Goal: Information Seeking & Learning: Learn about a topic

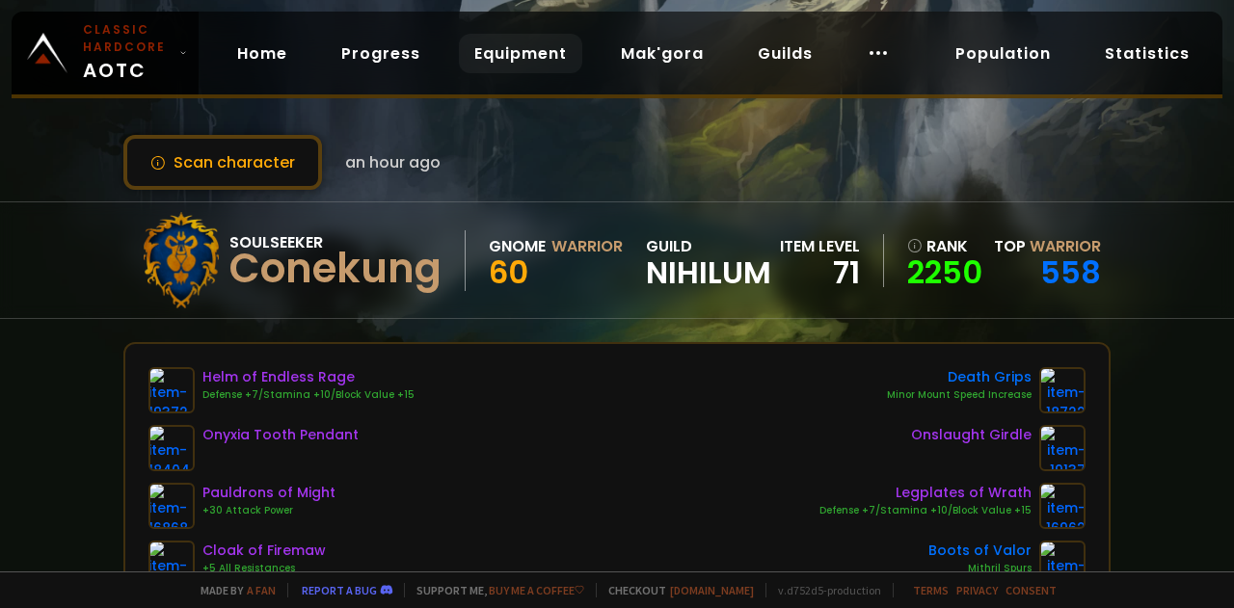
click at [479, 47] on link "Equipment" at bounding box center [520, 54] width 123 height 40
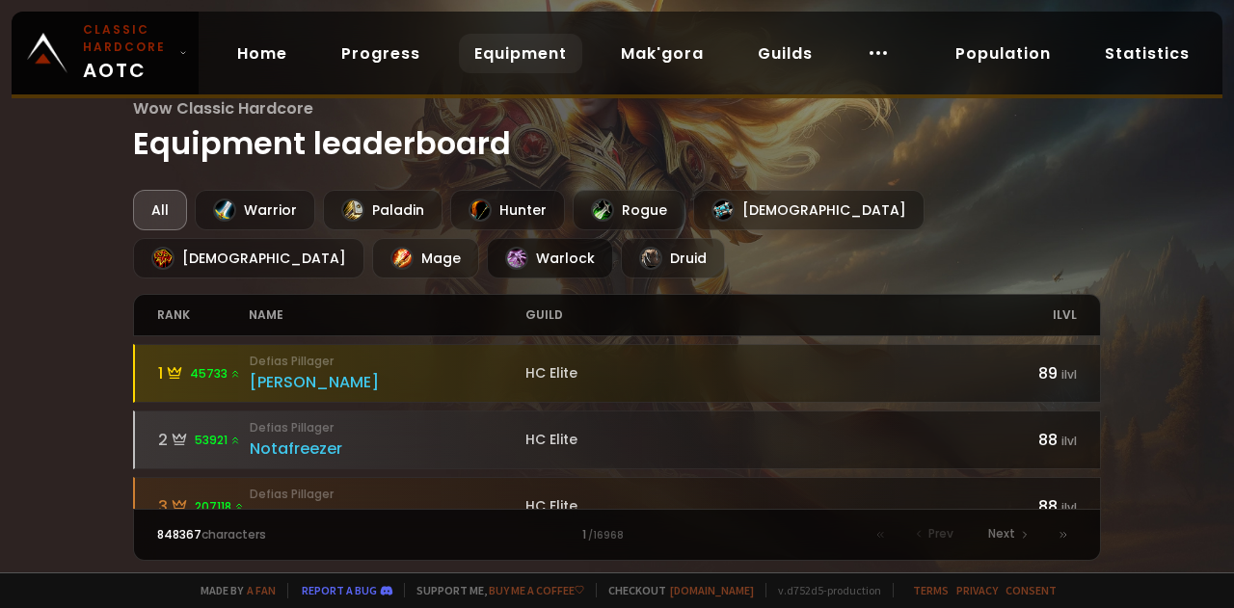
click at [487, 248] on div "Warlock" at bounding box center [550, 258] width 126 height 40
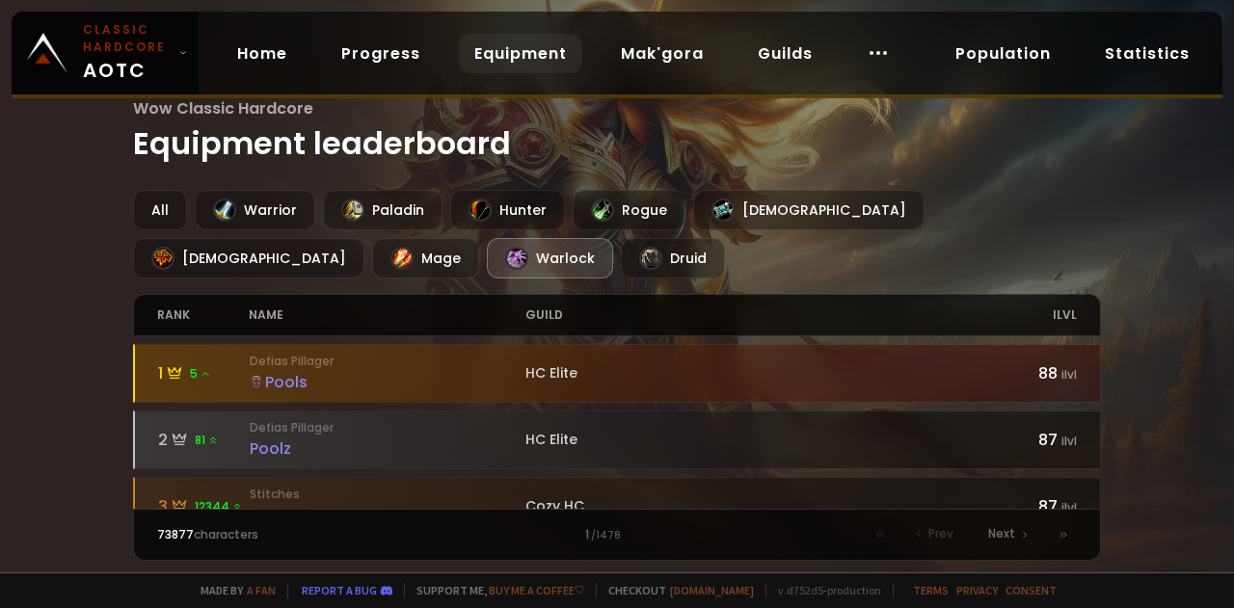
click at [1198, 390] on div "Wow Classic Hardcore Equipment leaderboard All Warrior Paladin Hunter Rogue Pri…" at bounding box center [617, 286] width 1234 height 573
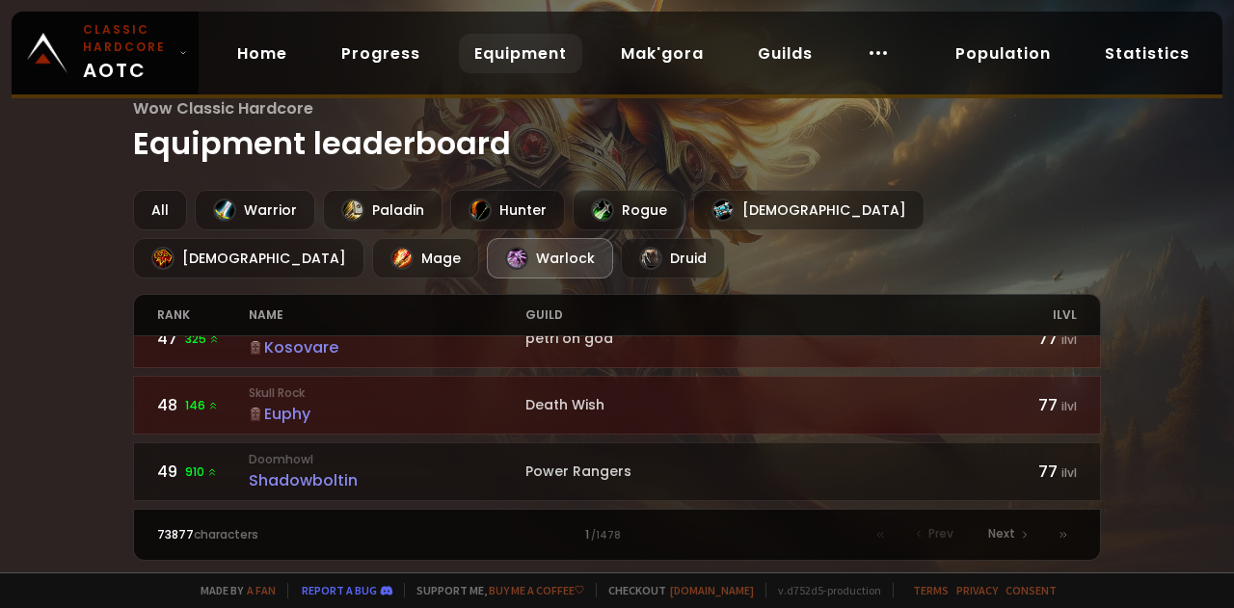
scroll to position [3129, 0]
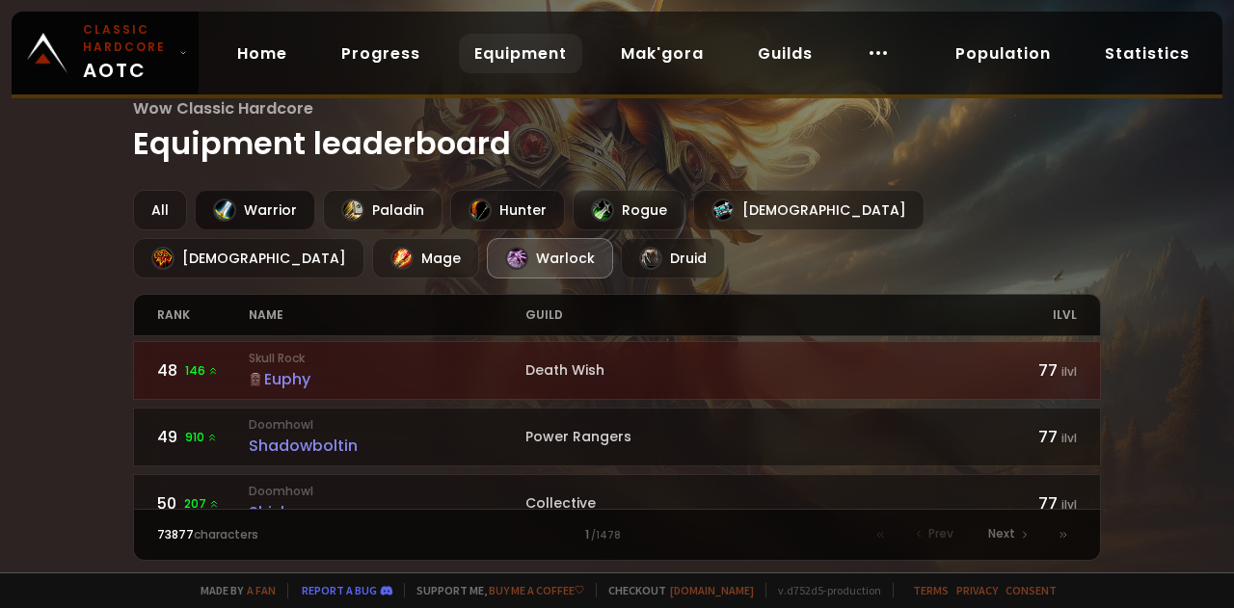
click at [272, 222] on div "Warrior" at bounding box center [255, 210] width 121 height 40
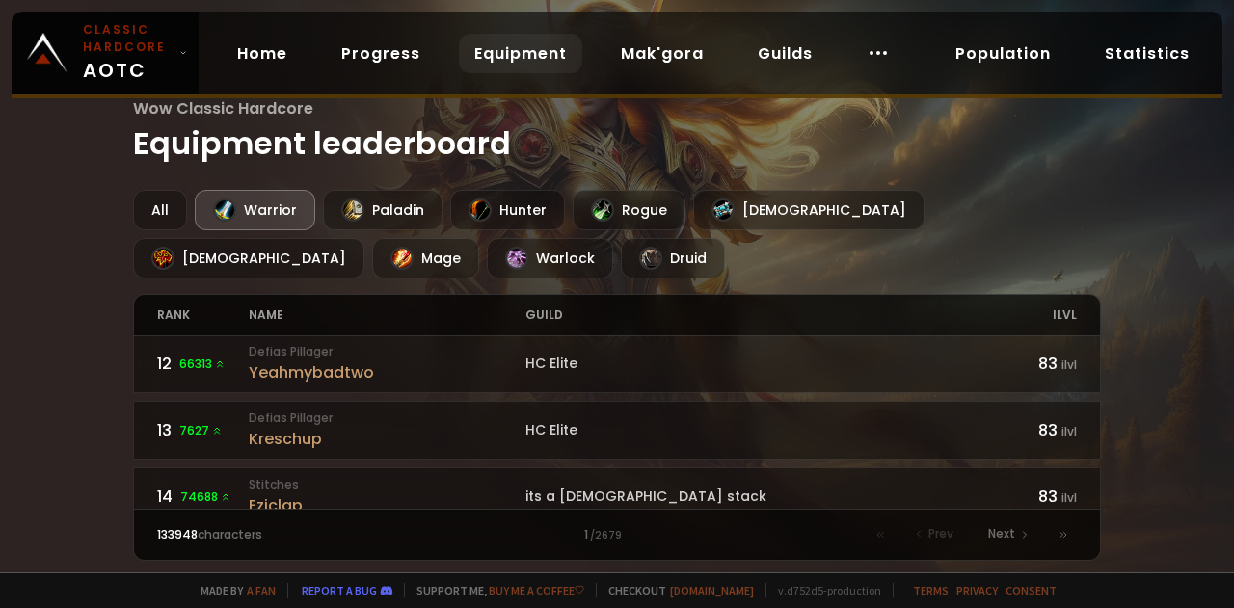
scroll to position [990, 0]
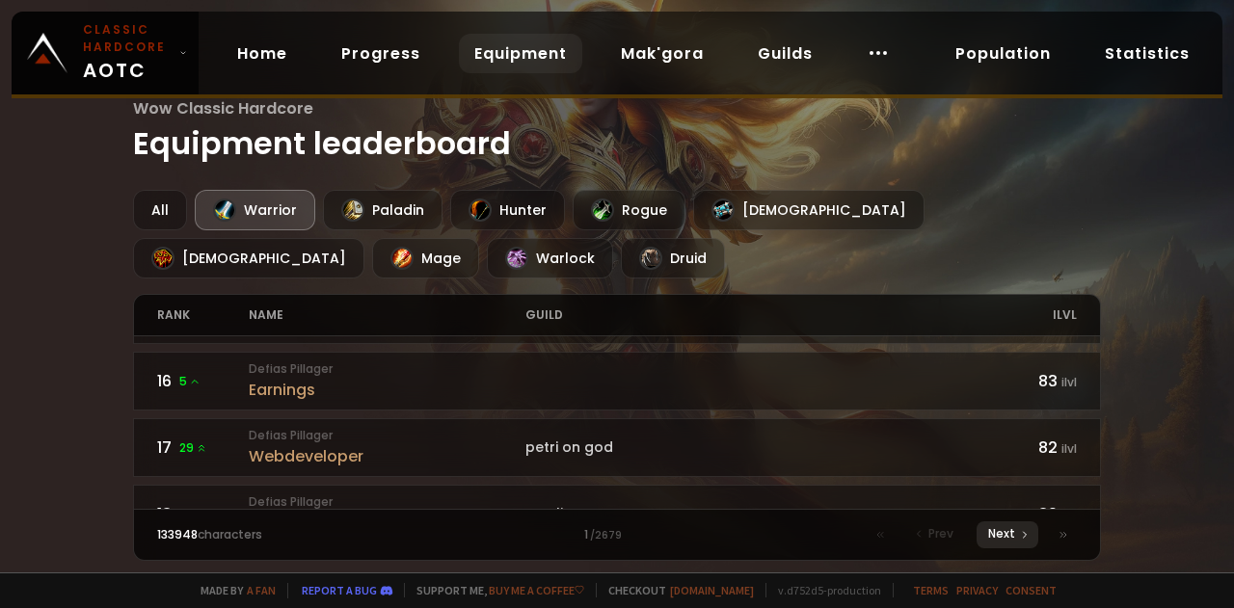
click at [994, 535] on span "Next" at bounding box center [1001, 533] width 27 height 17
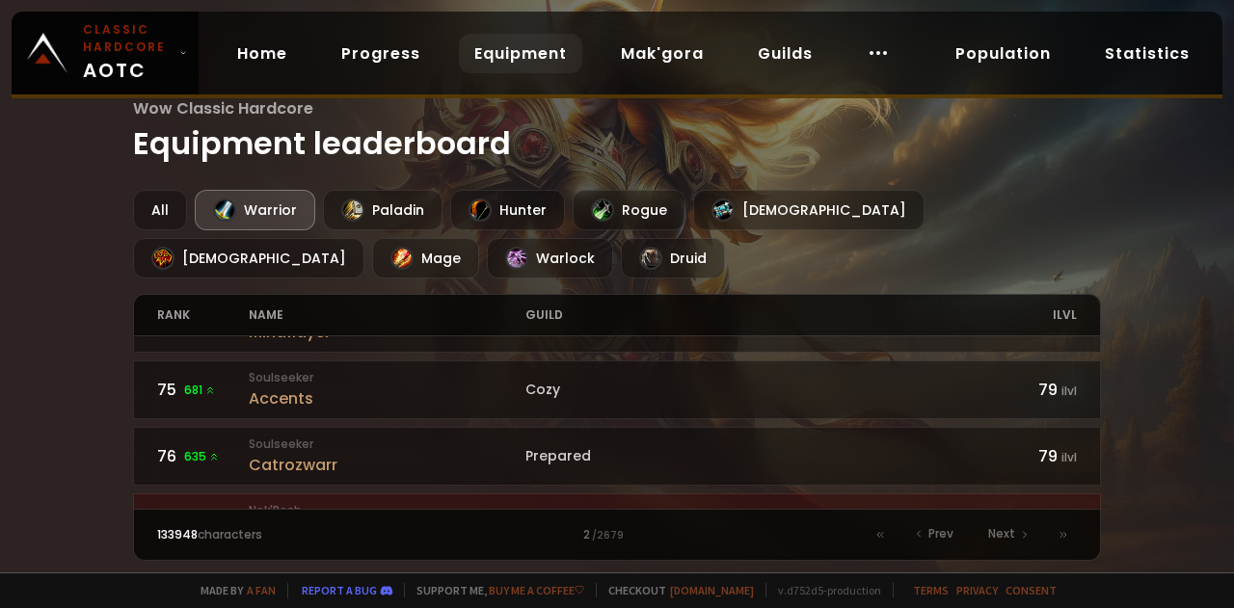
scroll to position [1581, 0]
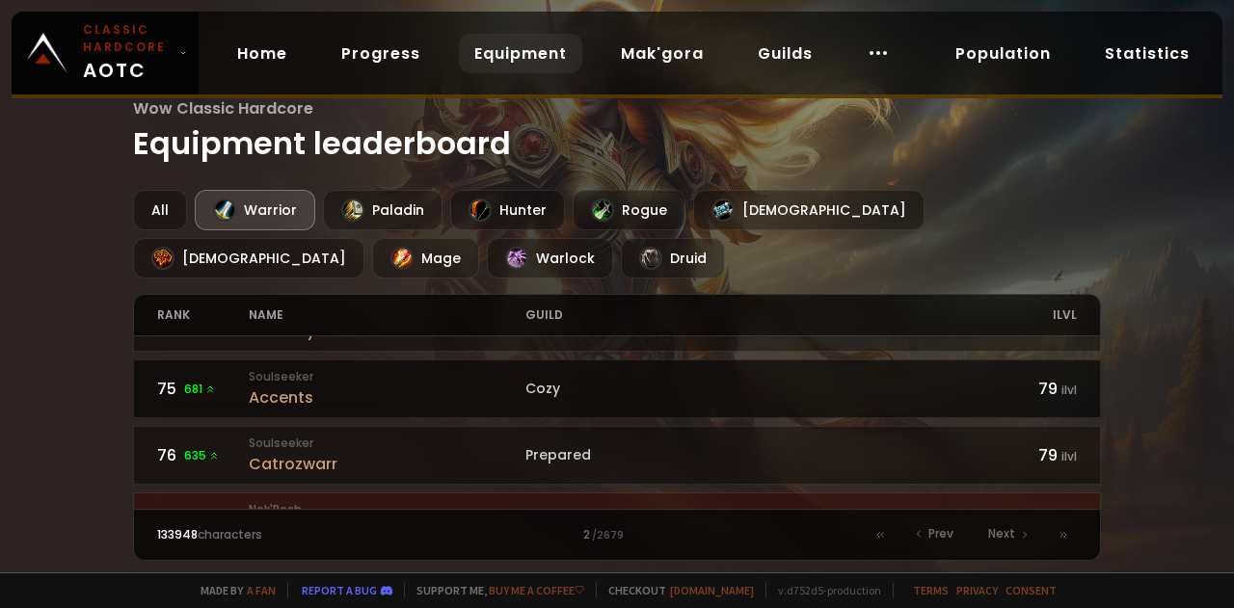
click at [405, 368] on small "Soulseeker" at bounding box center [387, 376] width 276 height 17
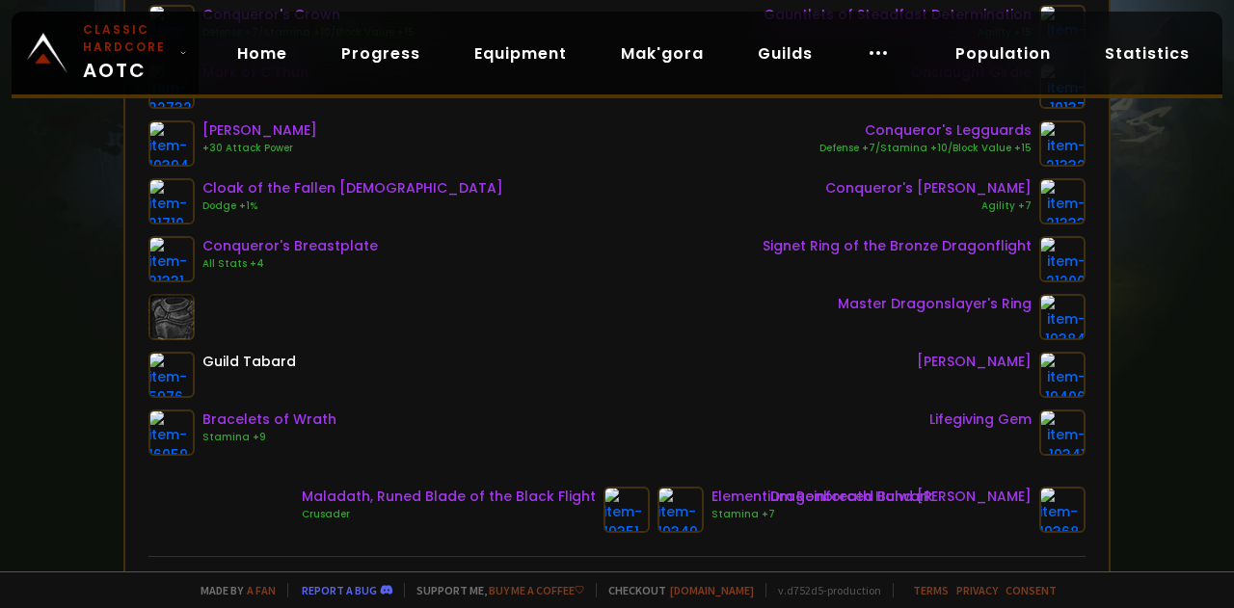
scroll to position [362, 0]
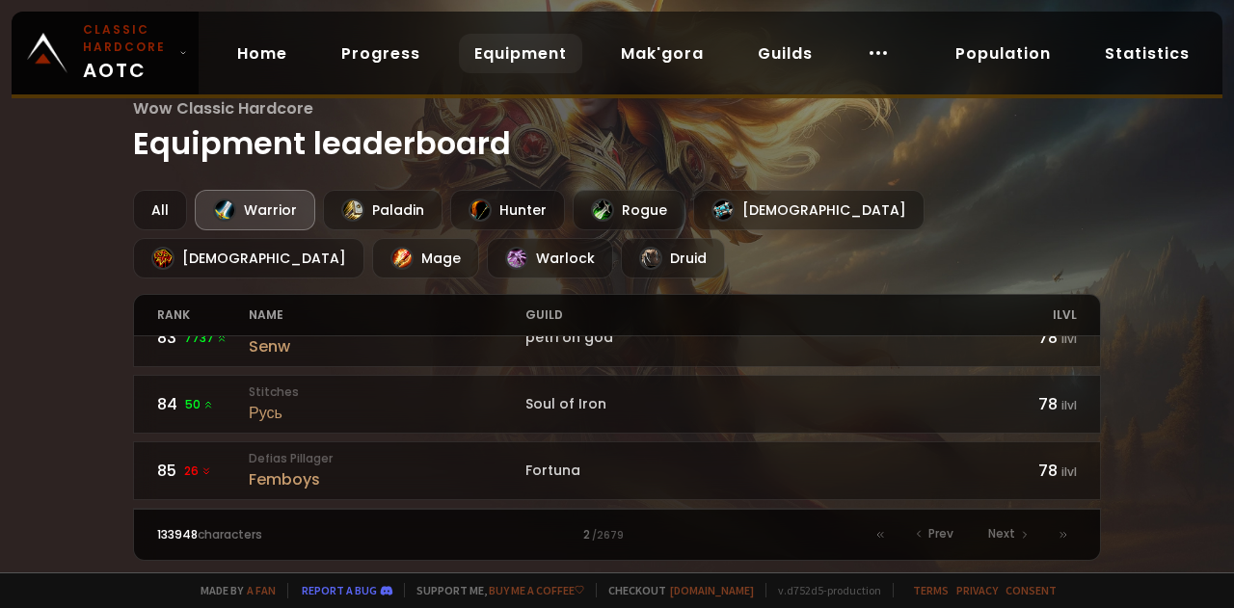
scroll to position [2159, 0]
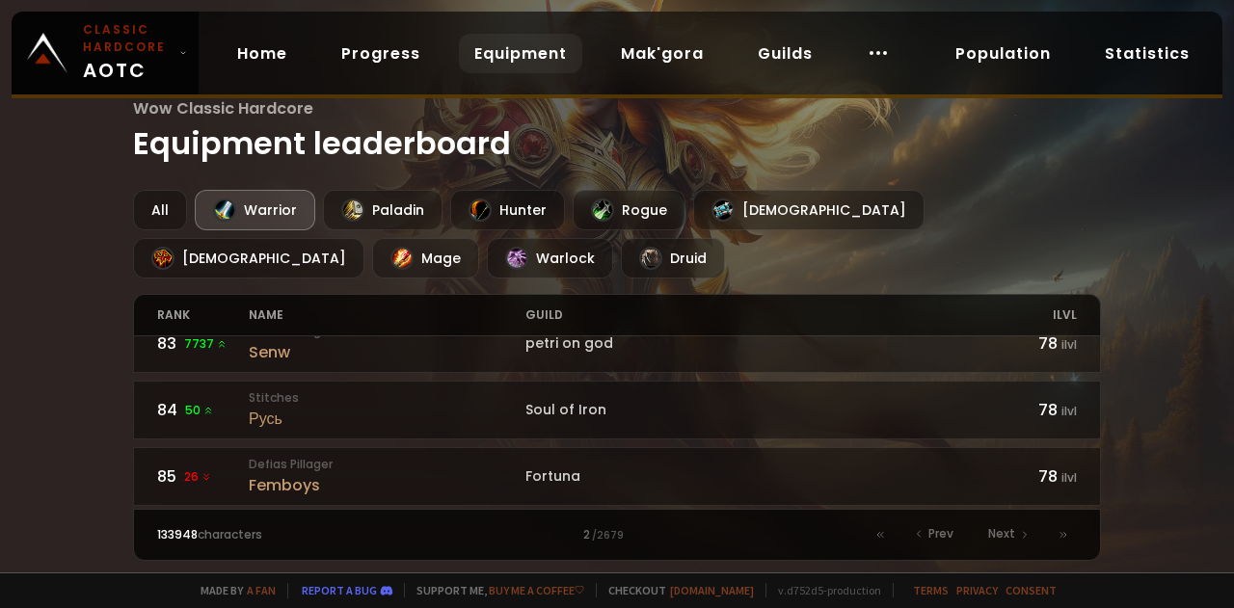
drag, startPoint x: 416, startPoint y: 397, endPoint x: 1219, endPoint y: 257, distance: 814.2
click at [1219, 257] on div "Wow Classic Hardcore Equipment leaderboard All Warrior Paladin Hunter Rogue Pri…" at bounding box center [617, 286] width 1234 height 573
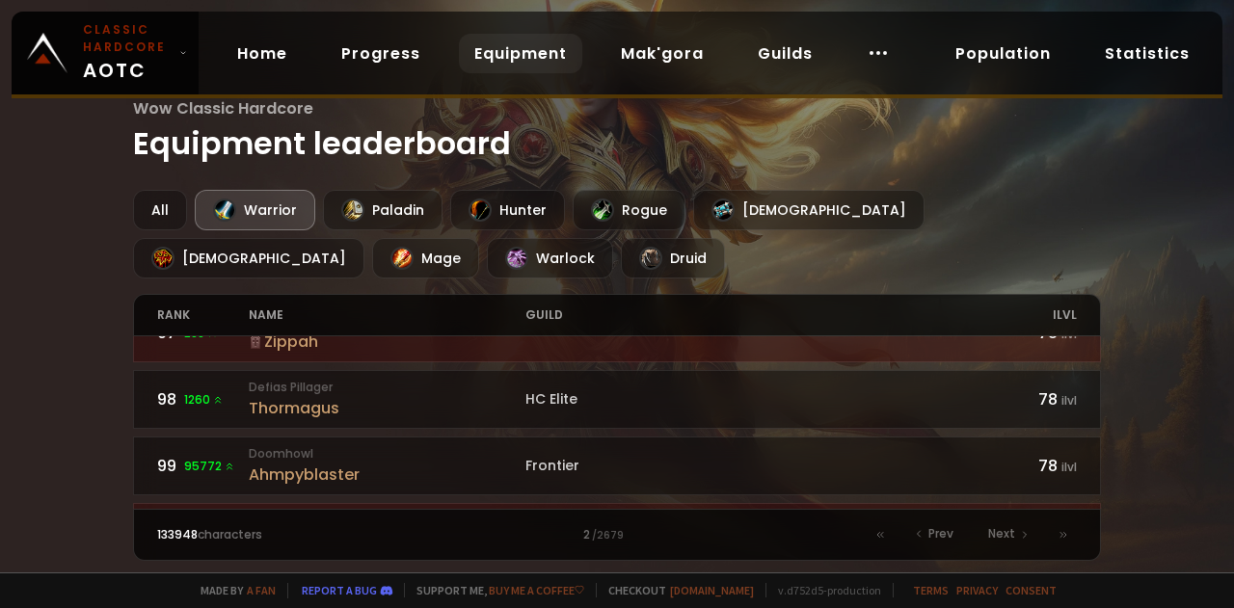
scroll to position [3129, 0]
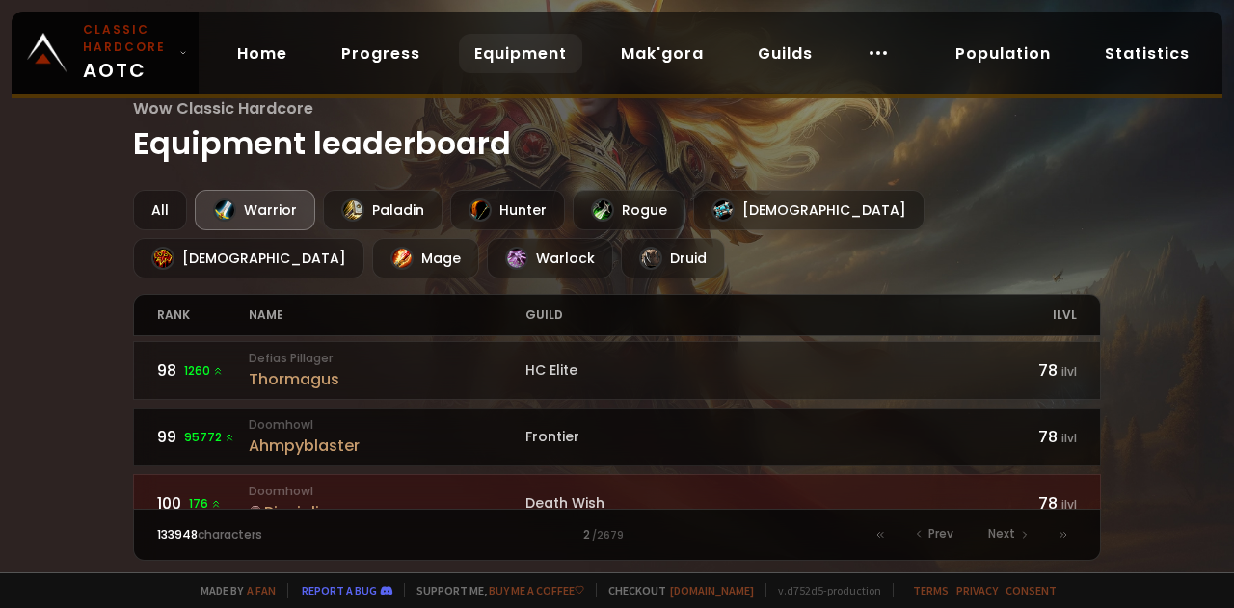
click at [618, 427] on div "Frontier" at bounding box center [755, 437] width 460 height 20
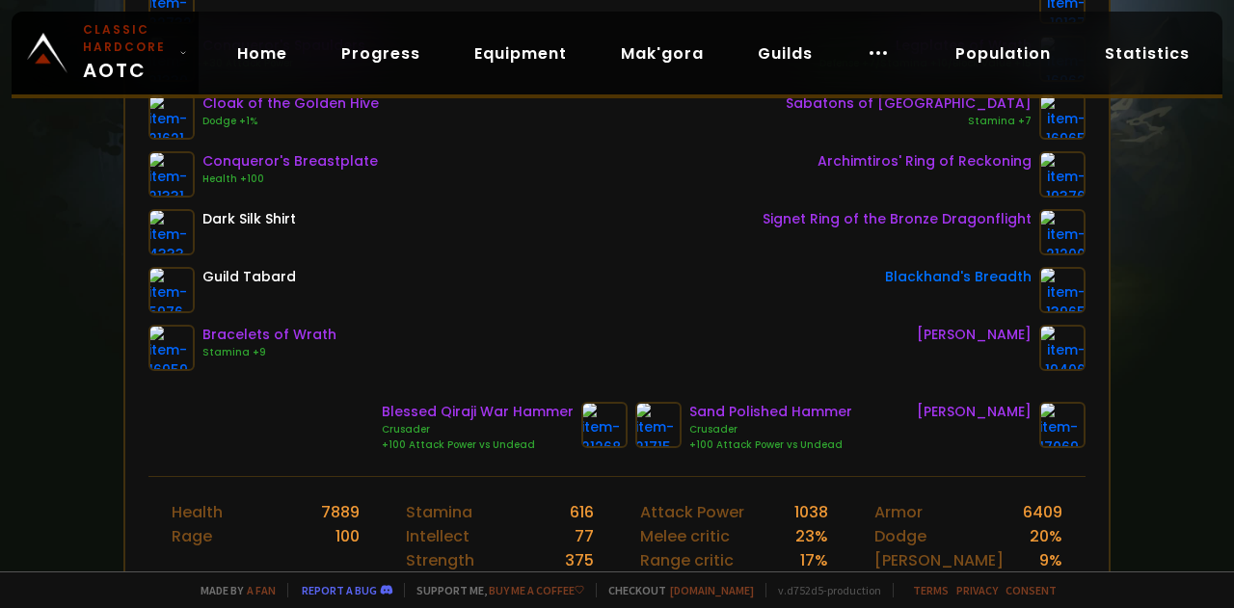
scroll to position [452, 0]
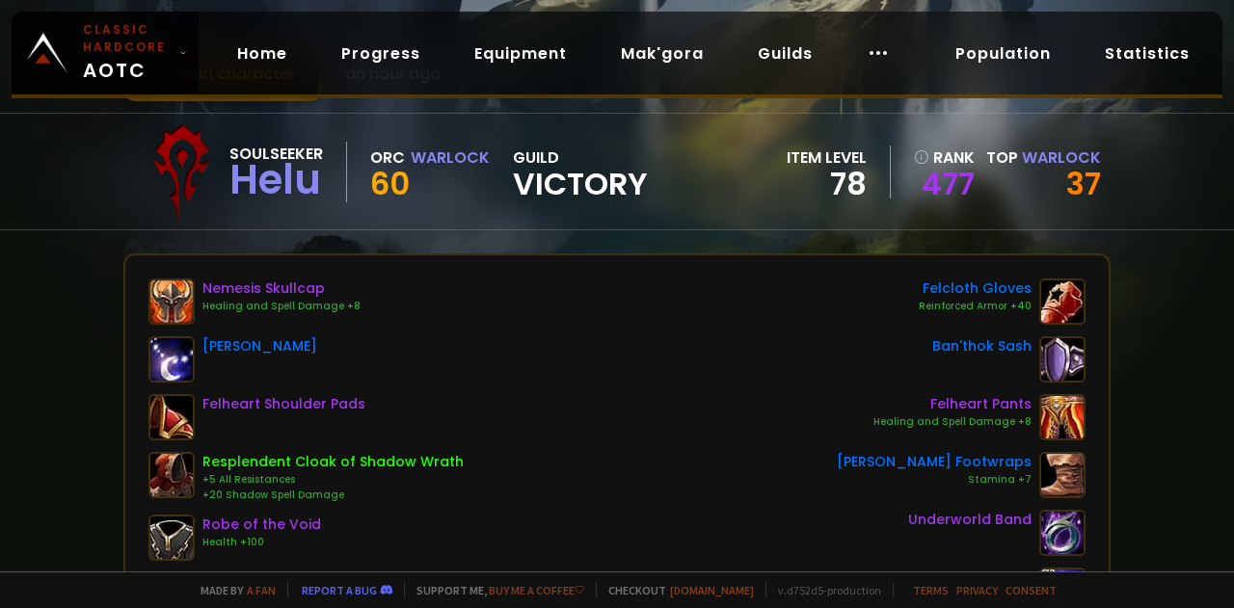
scroll to position [91, 0]
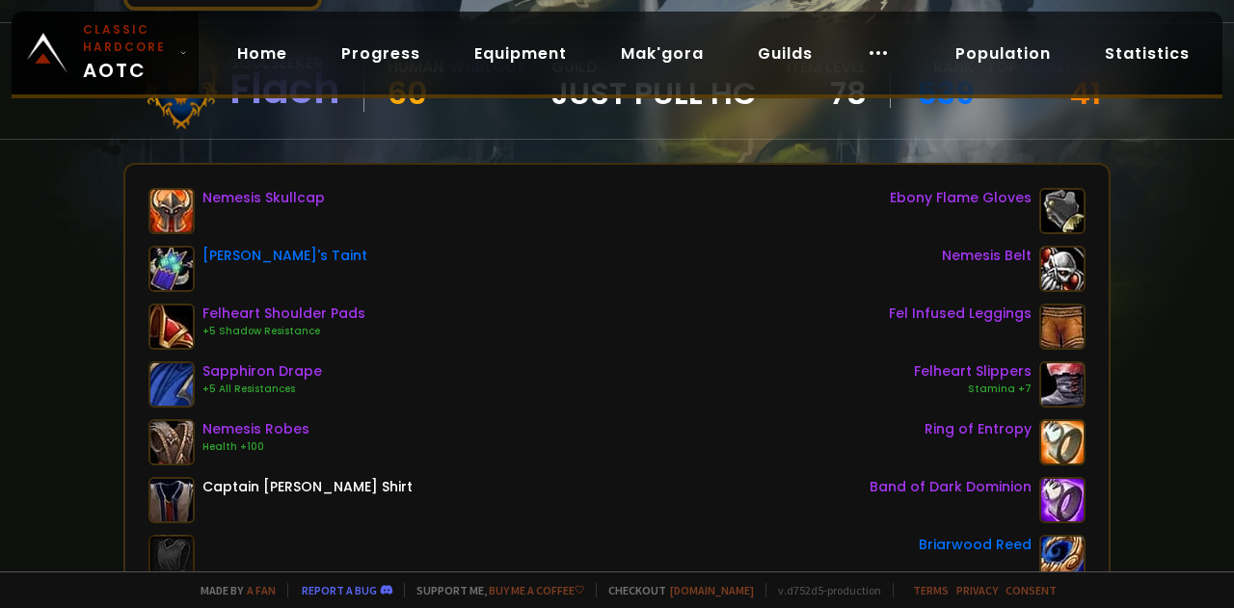
scroll to position [177, 0]
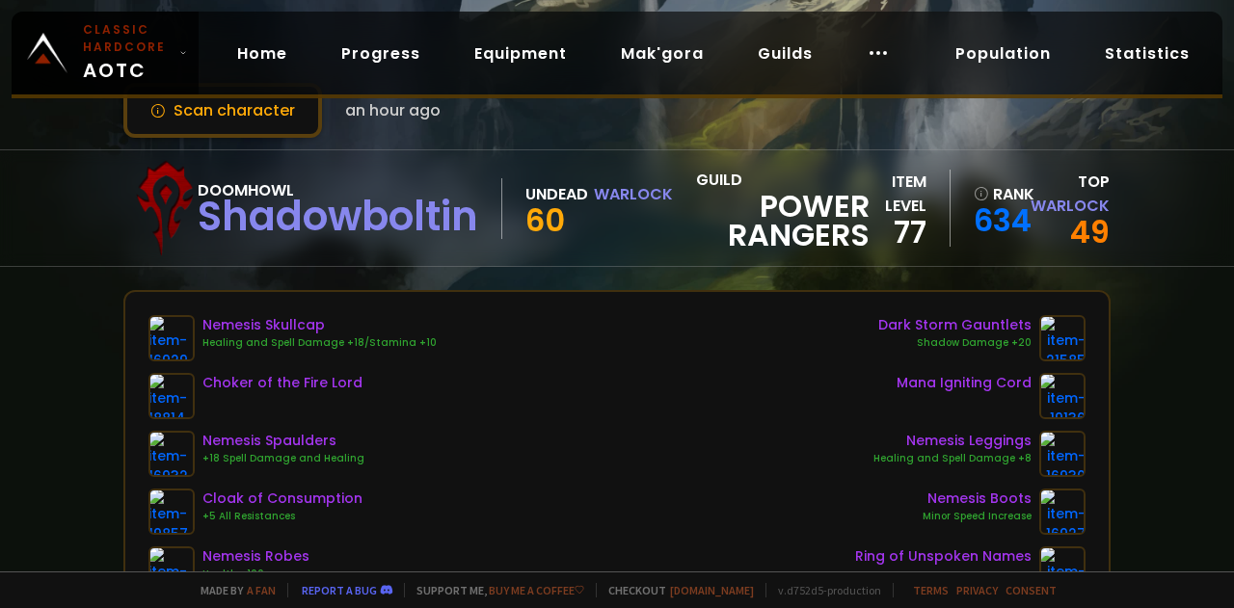
scroll to position [111, 0]
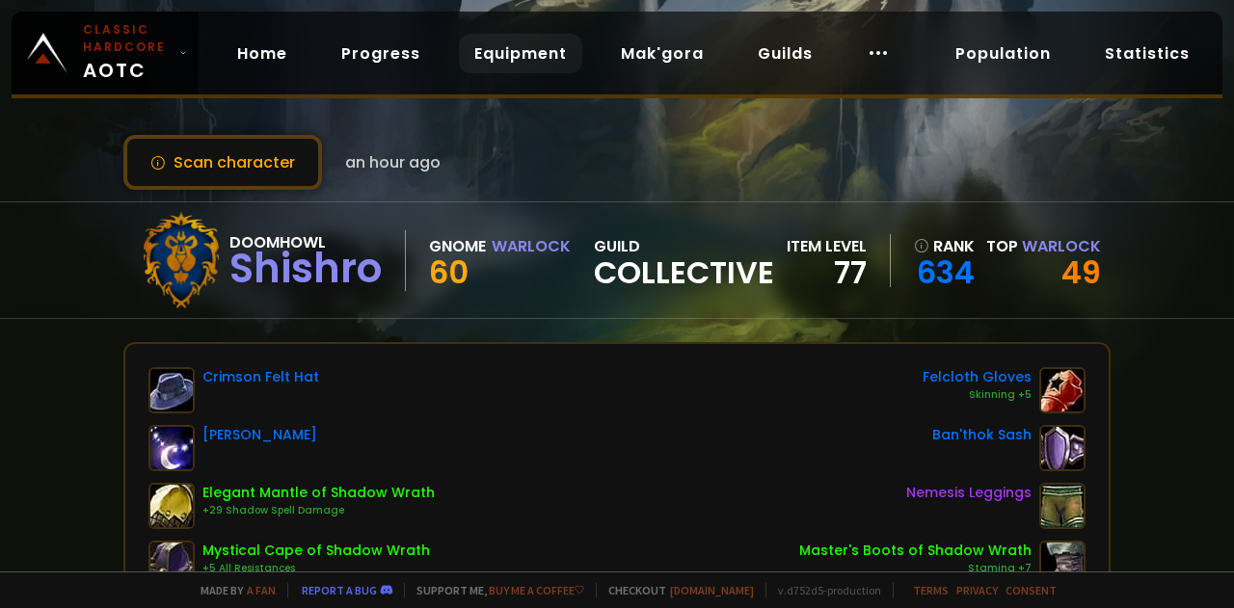
click at [497, 60] on link "Equipment" at bounding box center [520, 54] width 123 height 40
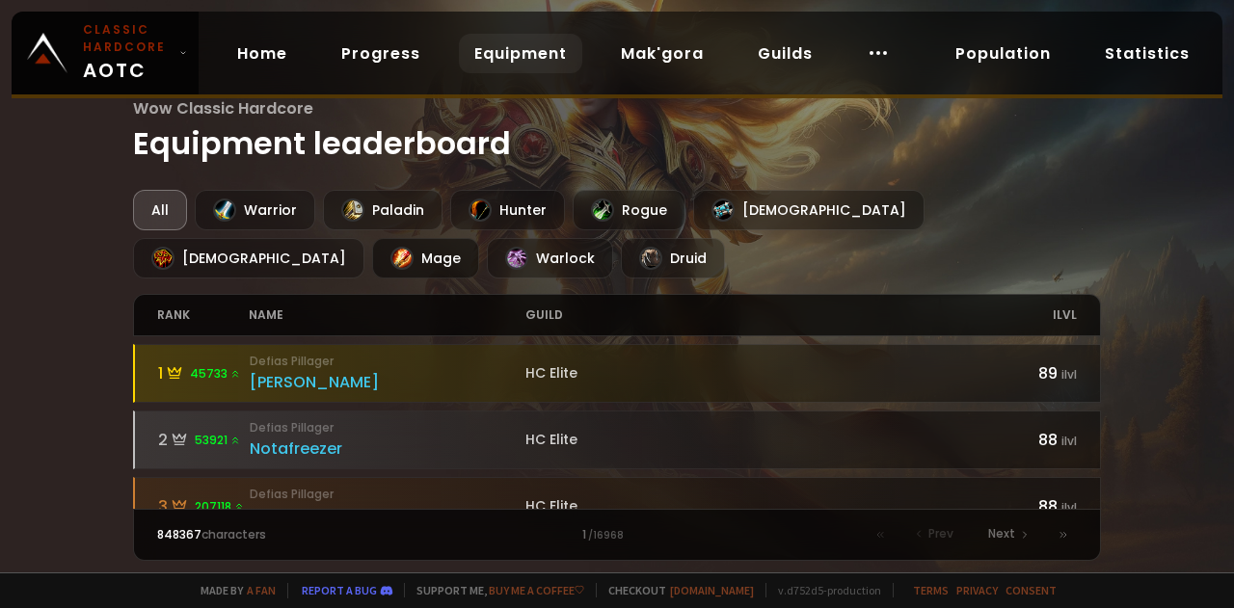
click at [479, 238] on div "Mage" at bounding box center [425, 258] width 107 height 40
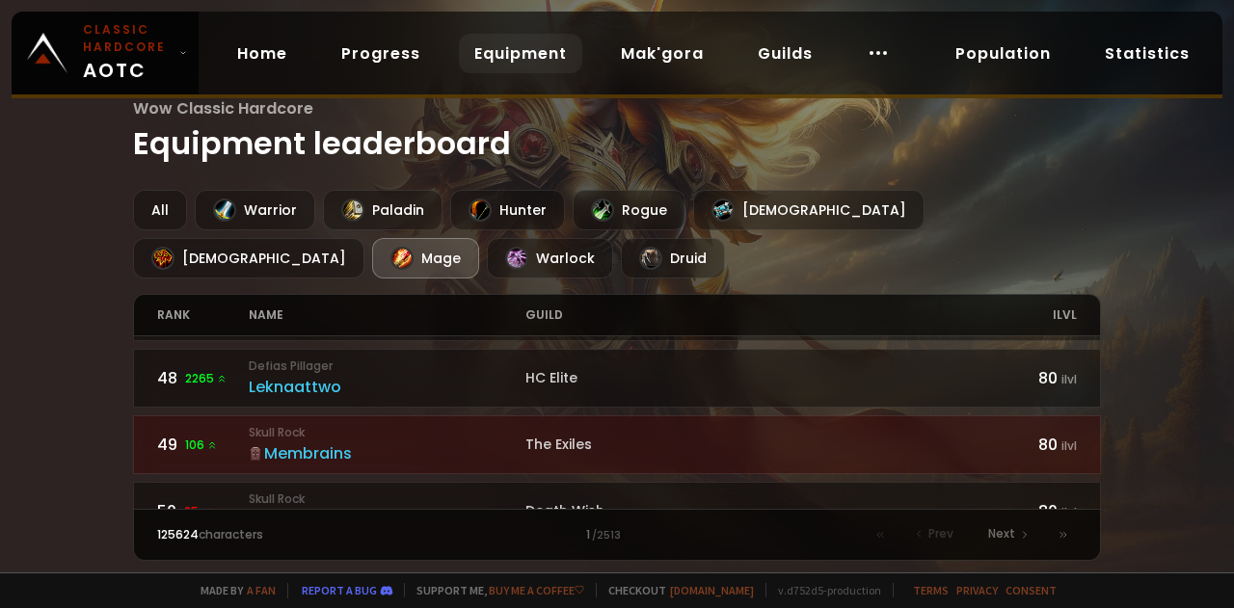
scroll to position [3129, 0]
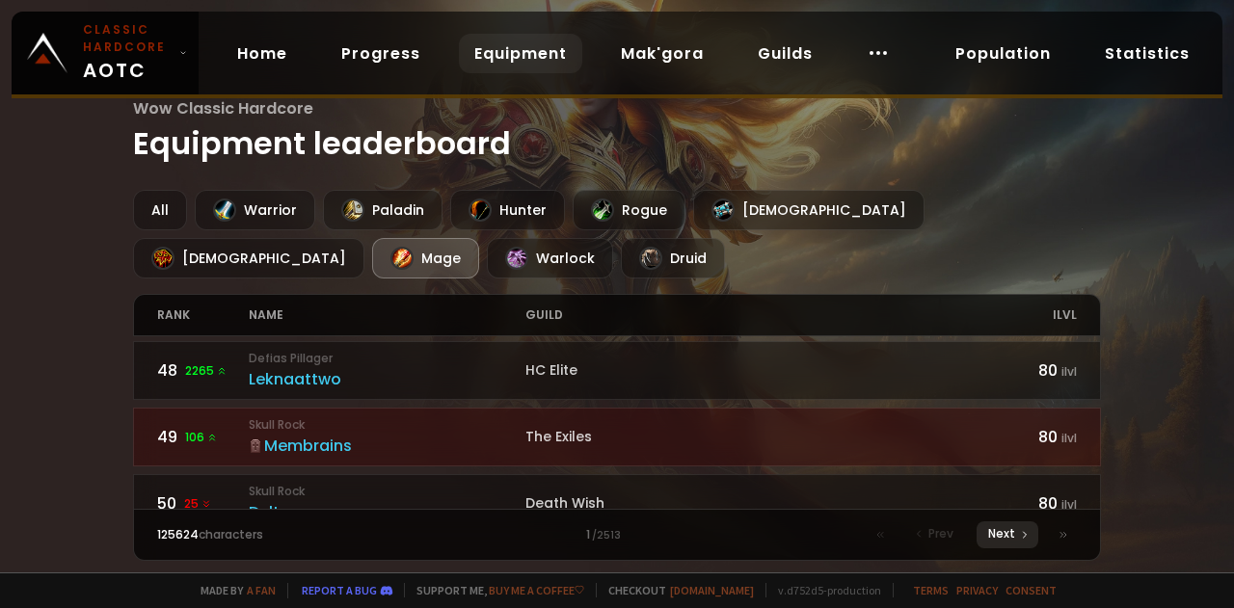
click at [992, 529] on span "Next" at bounding box center [1001, 533] width 27 height 17
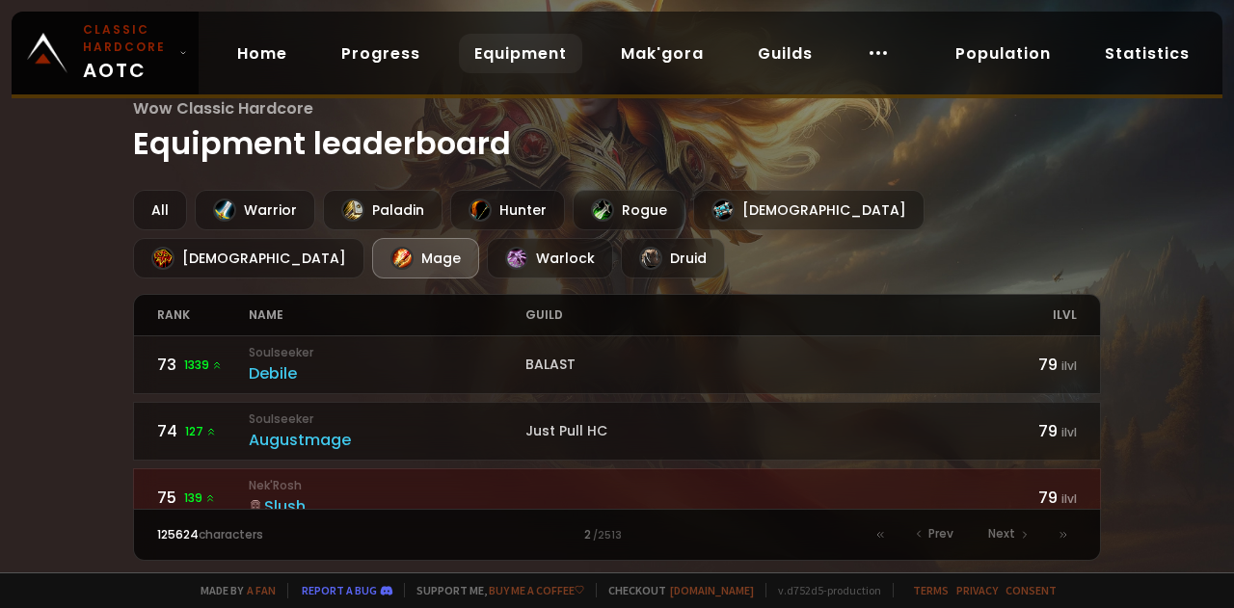
scroll to position [1475, 0]
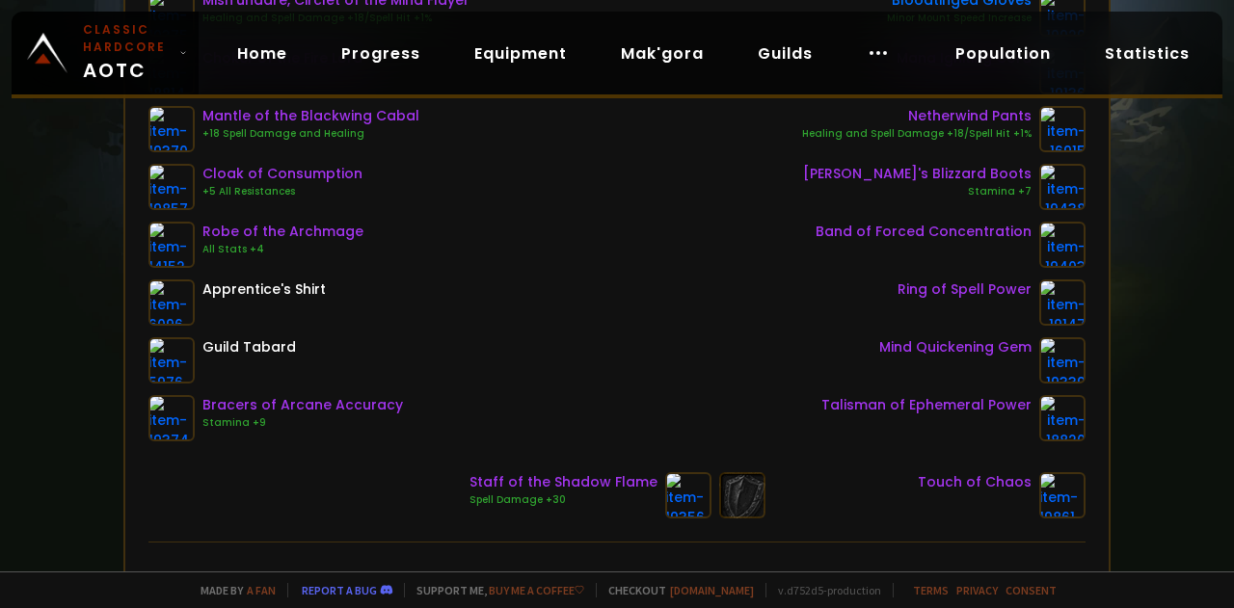
scroll to position [378, 0]
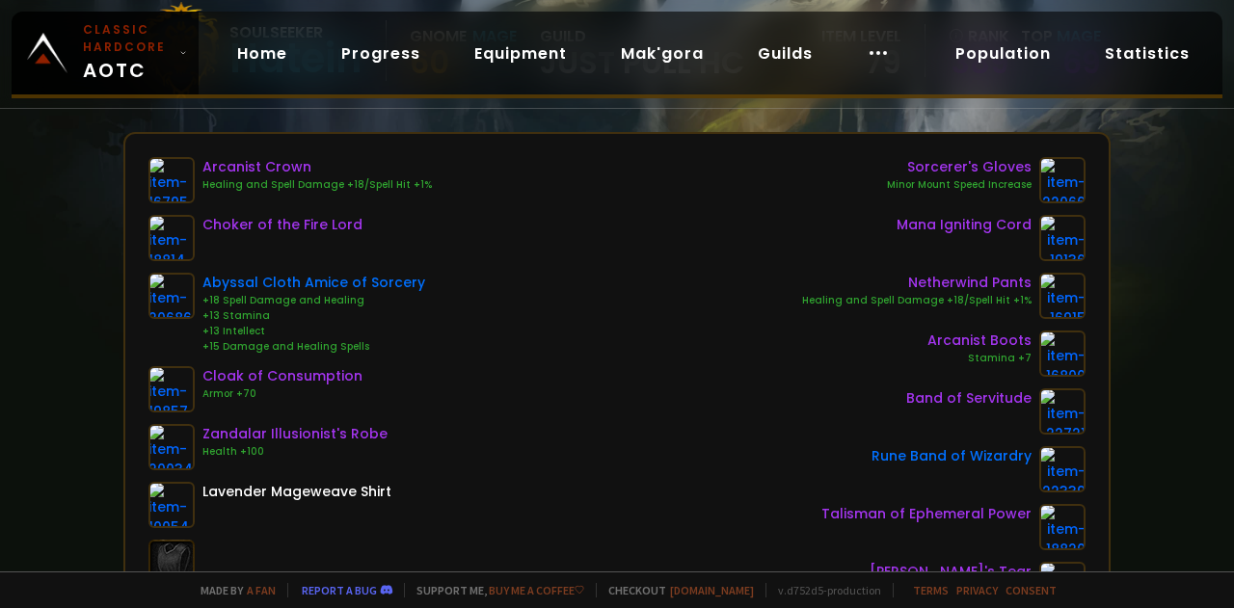
scroll to position [209, 0]
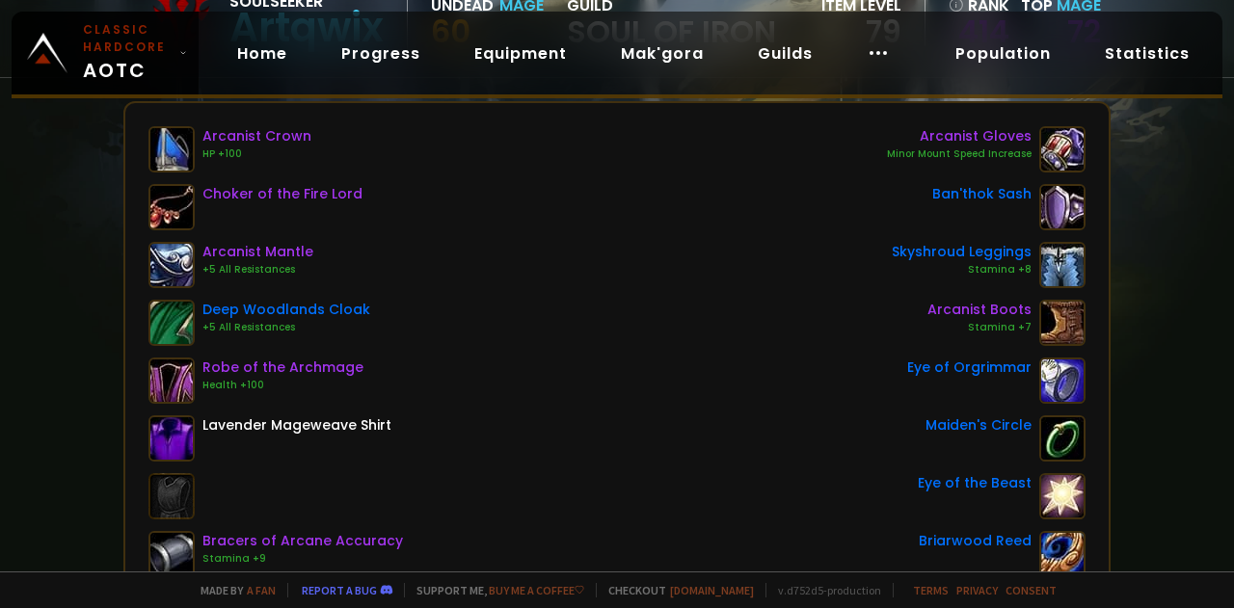
scroll to position [239, 0]
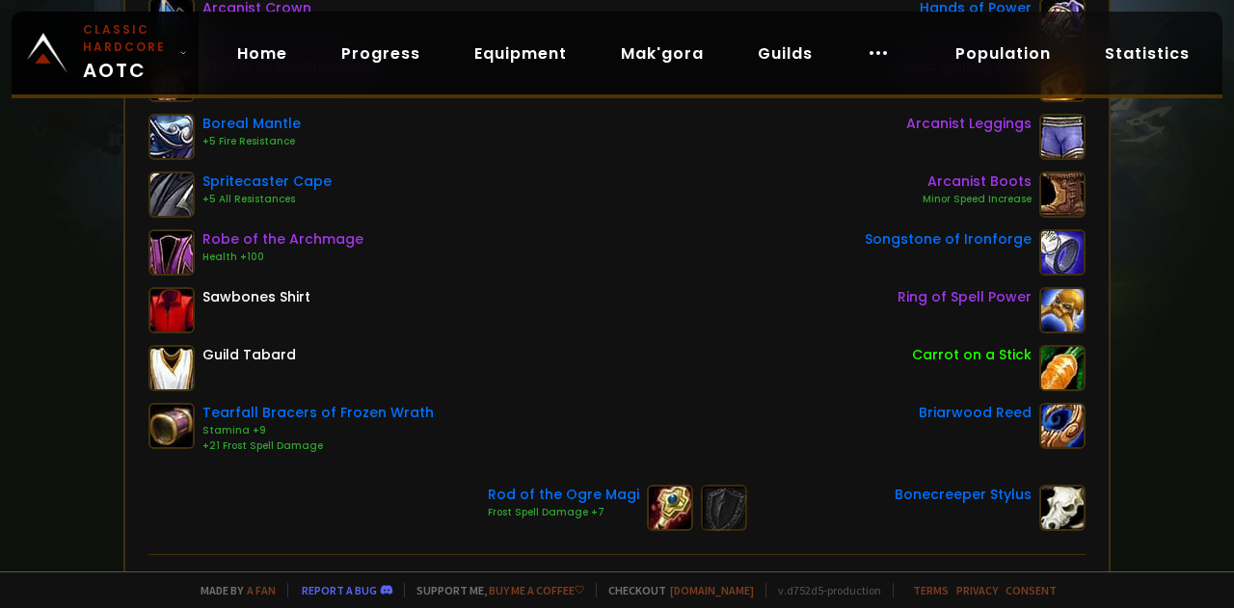
scroll to position [361, 0]
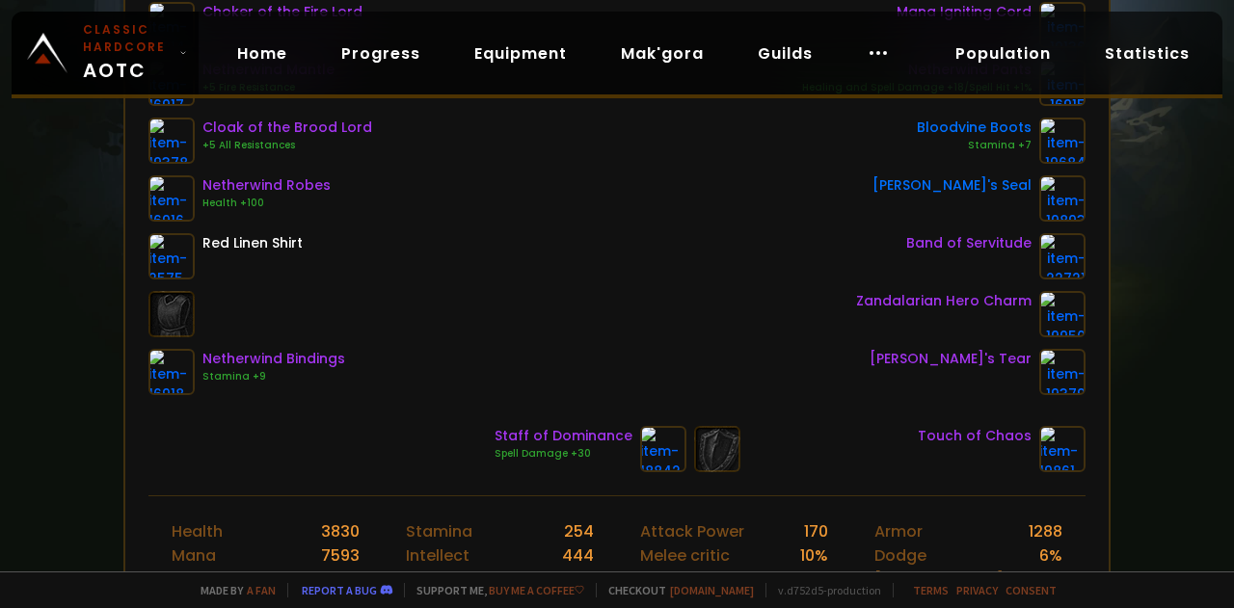
scroll to position [424, 0]
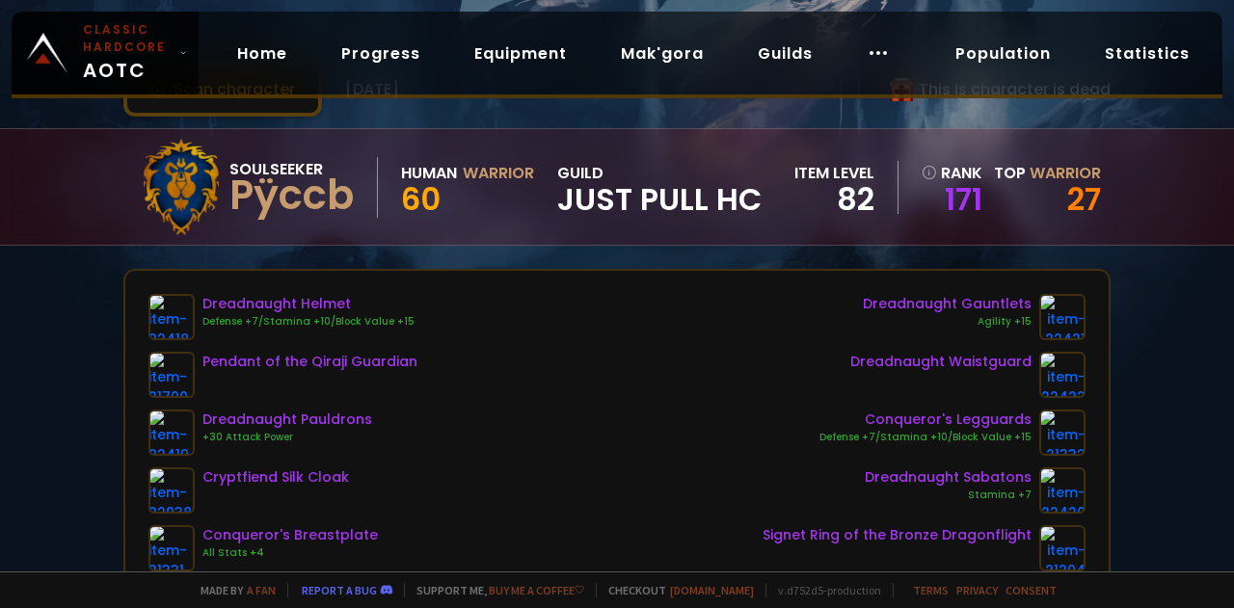
scroll to position [68, 0]
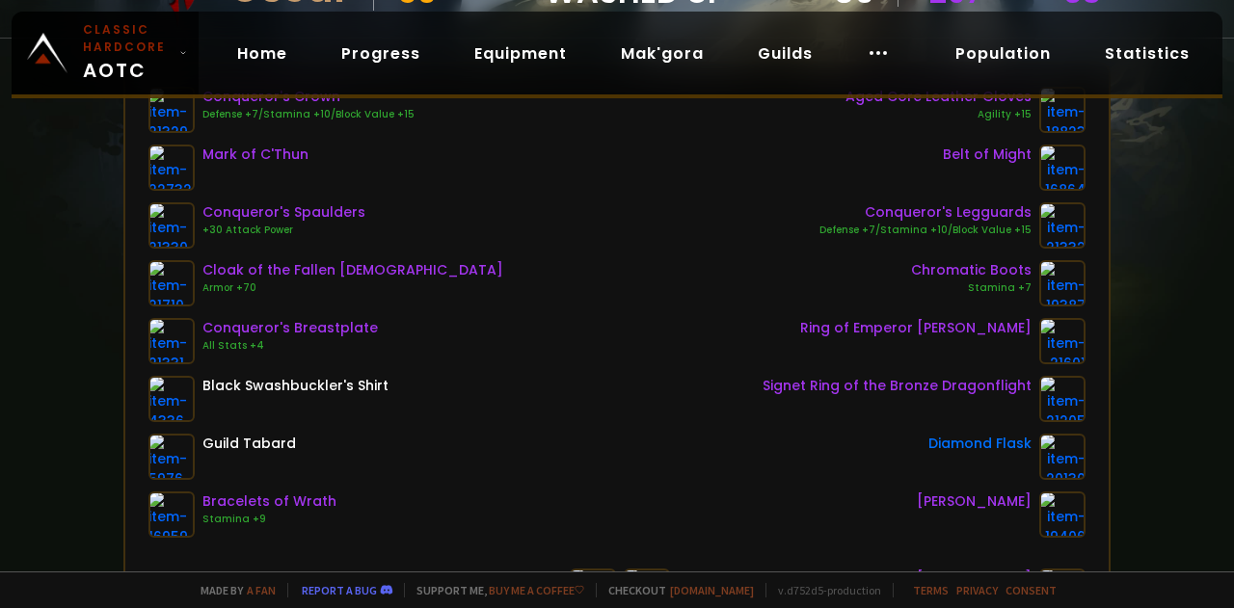
scroll to position [280, 0]
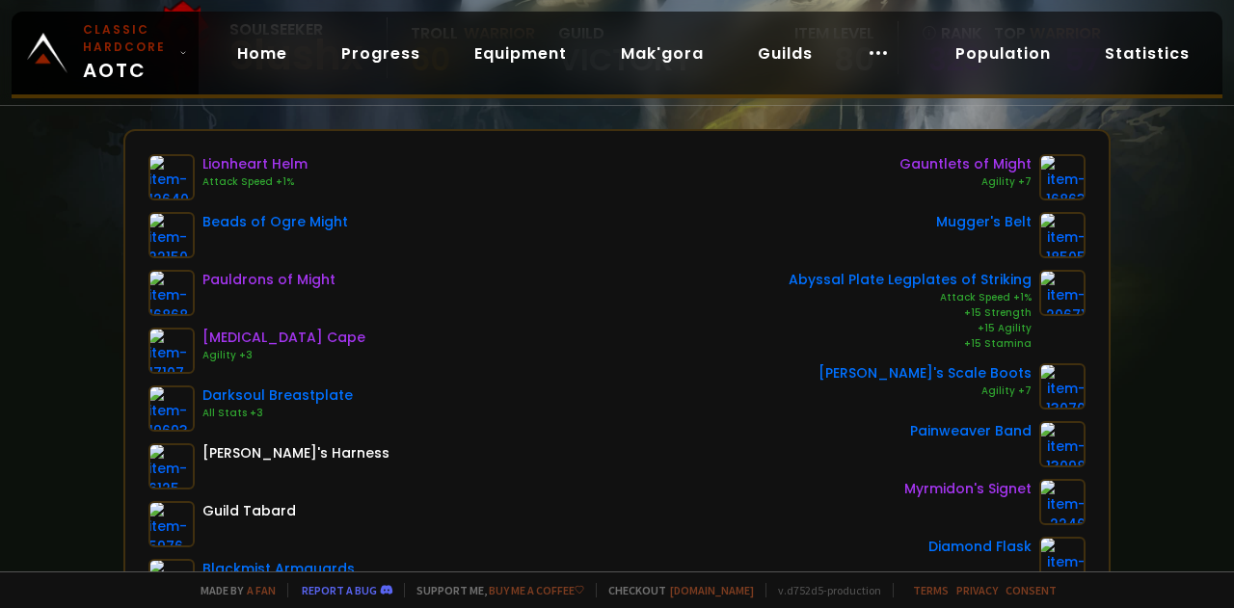
scroll to position [208, 0]
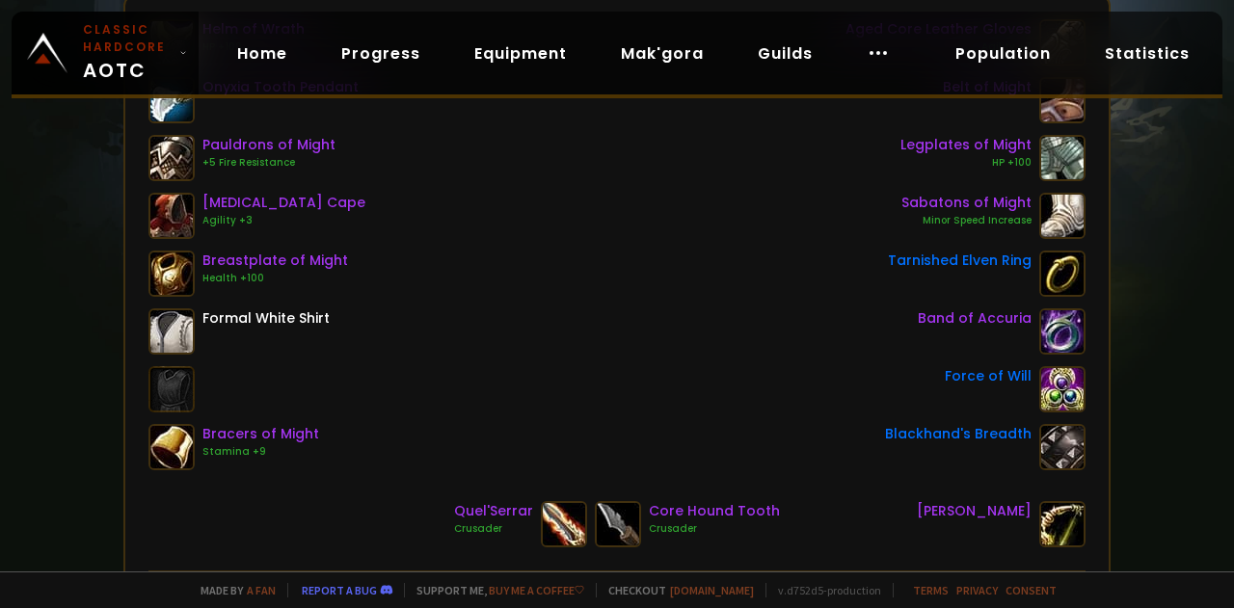
scroll to position [350, 0]
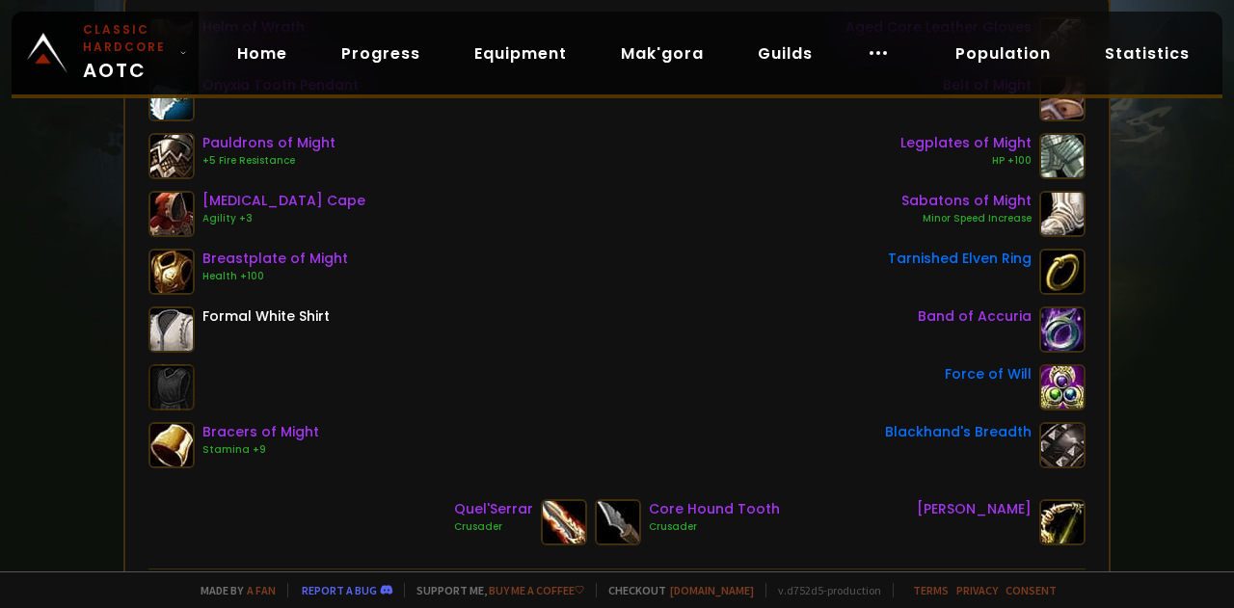
click at [458, 367] on div "Helm of Wrath HP +100 Onyxia Tooth Pendant Pauldrons of Might +5 Fire Resistanc…" at bounding box center [616, 242] width 937 height 451
